Goal: Complete application form: Complete application form

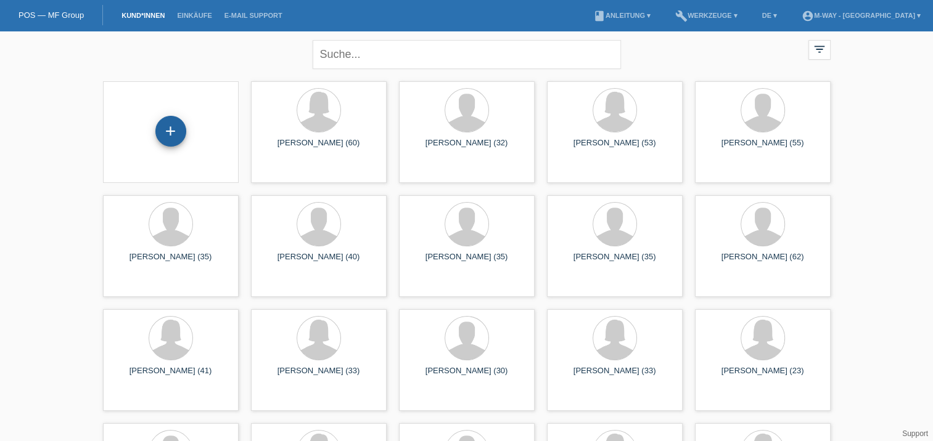
click at [173, 131] on div "+" at bounding box center [170, 131] width 31 height 31
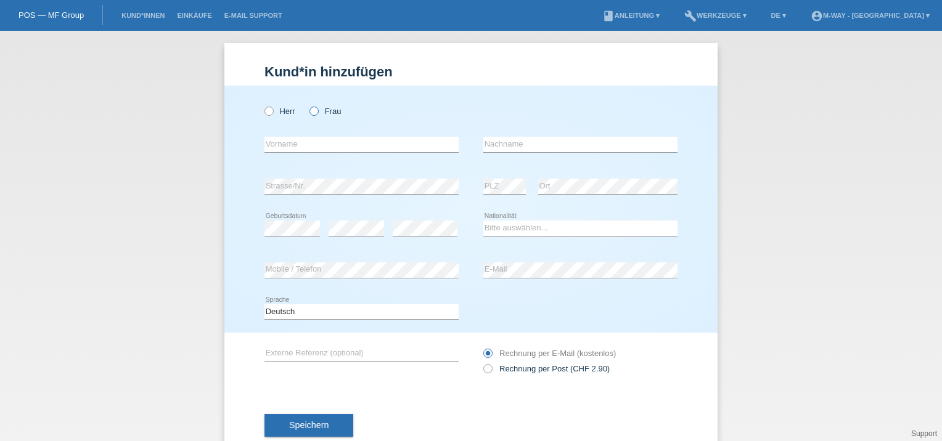
click at [308, 105] on icon at bounding box center [308, 105] width 0 height 0
click at [313, 112] on input "Frau" at bounding box center [314, 111] width 8 height 8
radio input "true"
click at [279, 146] on input "text" at bounding box center [362, 144] width 194 height 15
type input "[PERSON_NAME]"
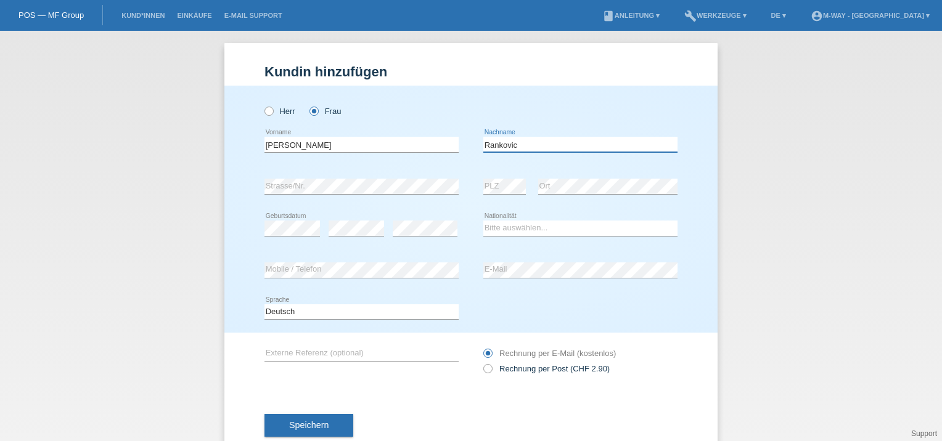
type input "Rankovic"
click at [504, 229] on select "Bitte auswählen... Schweiz Deutschland Liechtenstein Österreich ------------ Af…" at bounding box center [580, 228] width 194 height 15
select select "CH"
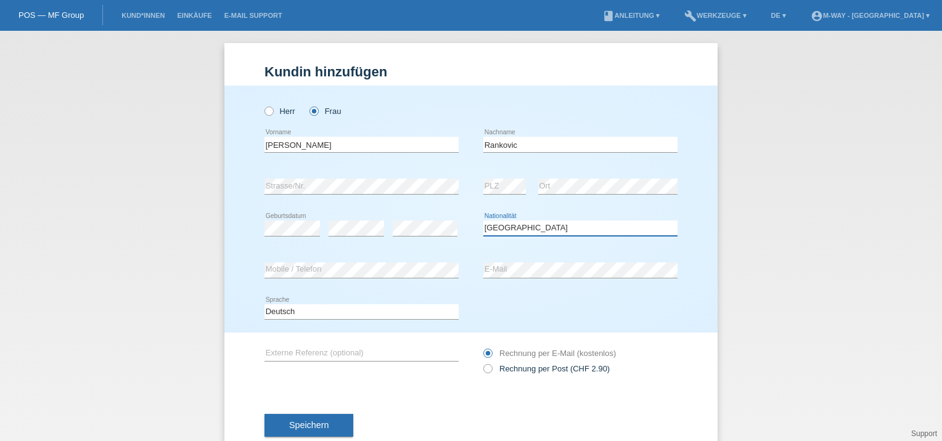
click at [483, 221] on select "Bitte auswählen... Schweiz Deutschland Liechtenstein Österreich ------------ Af…" at bounding box center [580, 228] width 194 height 15
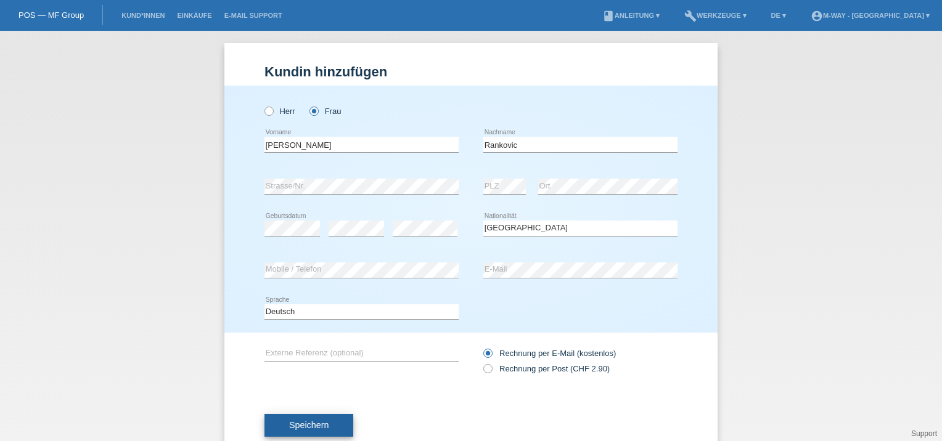
click at [303, 423] on span "Speichern" at bounding box center [308, 426] width 39 height 10
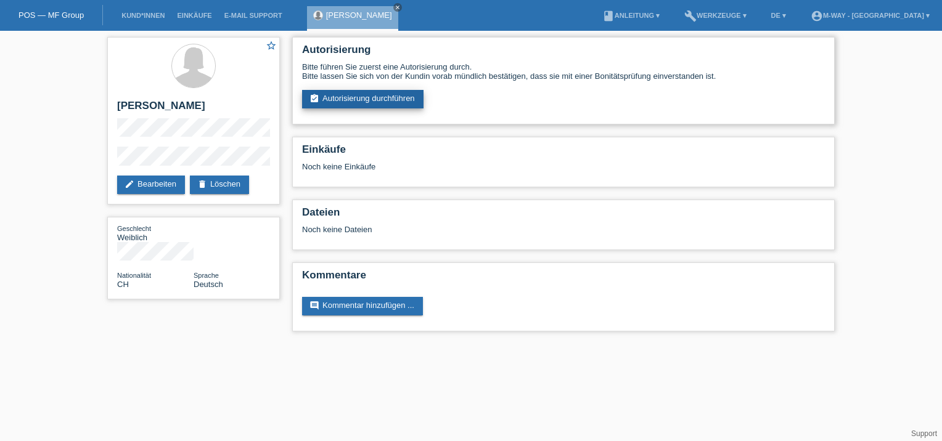
click at [351, 99] on link "assignment_turned_in Autorisierung durchführen" at bounding box center [362, 99] width 121 height 18
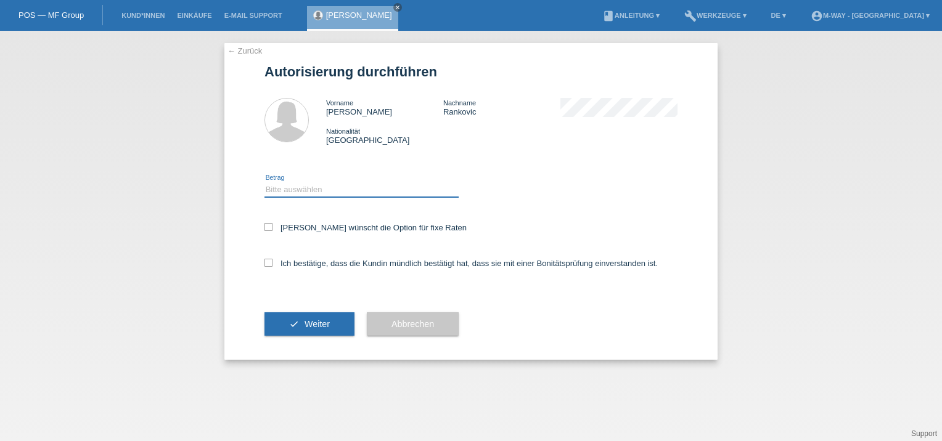
click at [298, 195] on select "Bitte auswählen CHF 1.00 - CHF 499.00 CHF 500.00 - CHF 1'999.00 CHF 2'000.00 - …" at bounding box center [362, 190] width 194 height 15
select select "3"
click at [265, 183] on select "Bitte auswählen CHF 1.00 - CHF 499.00 CHF 500.00 - CHF 1'999.00 CHF 2'000.00 - …" at bounding box center [362, 190] width 194 height 15
click at [266, 226] on icon at bounding box center [269, 227] width 8 height 8
click at [266, 226] on input "Kundin wünscht die Option für fixe Raten" at bounding box center [269, 227] width 8 height 8
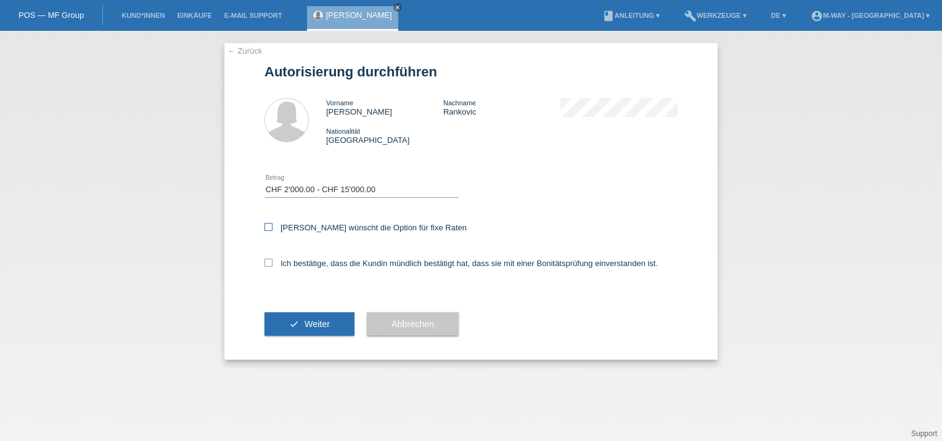
checkbox input "true"
click at [269, 263] on icon at bounding box center [269, 263] width 8 height 8
click at [269, 263] on input "Ich bestätige, dass die Kundin mündlich bestätigt hat, dass sie mit einer Bonit…" at bounding box center [269, 263] width 8 height 8
checkbox input "true"
click at [316, 321] on span "Weiter" at bounding box center [317, 324] width 25 height 10
